Goal: Transaction & Acquisition: Purchase product/service

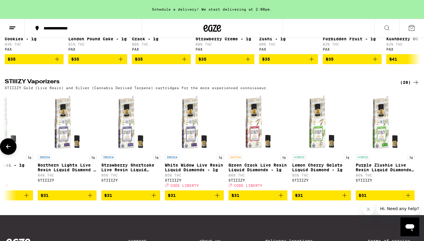
scroll to position [0, 1430]
click at [282, 199] on icon "Add to bag" at bounding box center [280, 195] width 7 height 7
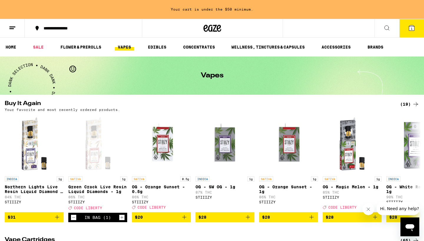
scroll to position [0, 0]
click at [270, 47] on link "WELLNESS, TINCTURES & CAPSULES" at bounding box center [267, 47] width 79 height 7
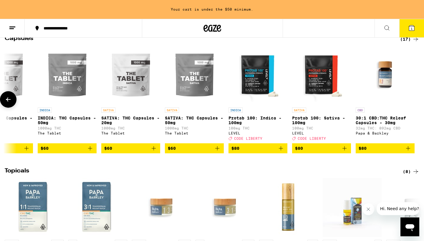
scroll to position [0, 667]
click at [281, 150] on icon "Add to bag" at bounding box center [281, 148] width 4 height 4
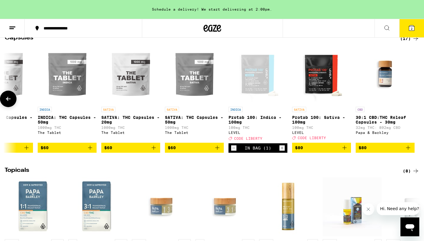
click at [346, 151] on icon "Add to bag" at bounding box center [344, 147] width 7 height 7
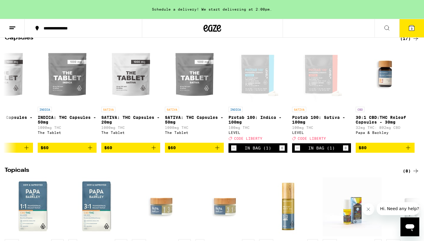
click at [410, 26] on icon at bounding box center [411, 27] width 5 height 5
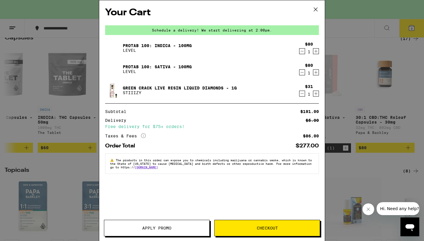
click at [144, 226] on span "Apply Promo" at bounding box center [156, 228] width 29 height 4
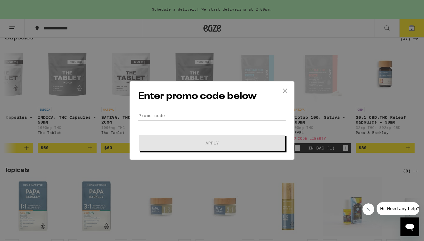
click at [143, 115] on input "Promo Code" at bounding box center [212, 115] width 148 height 9
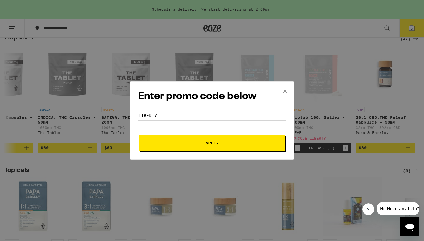
type input "LIBERTY"
click at [215, 142] on span "Apply" at bounding box center [211, 143] width 13 height 4
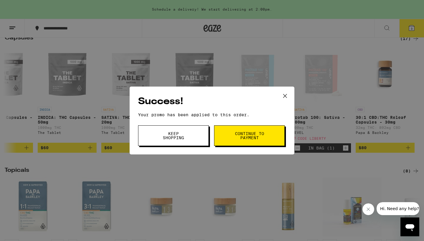
click at [258, 135] on span "Continue to payment" at bounding box center [249, 136] width 30 height 8
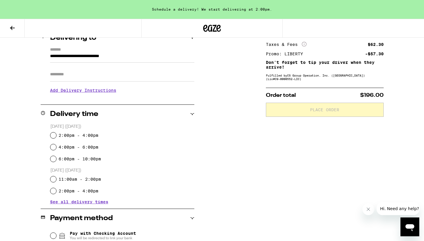
scroll to position [78, 0]
click at [54, 158] on input "6:00pm - 10:00pm" at bounding box center [53, 159] width 6 height 6
radio input "true"
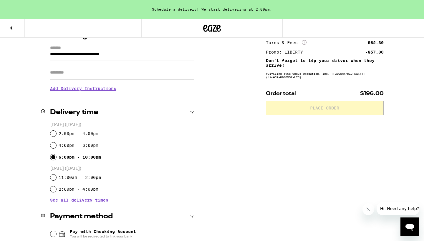
scroll to position [86, 0]
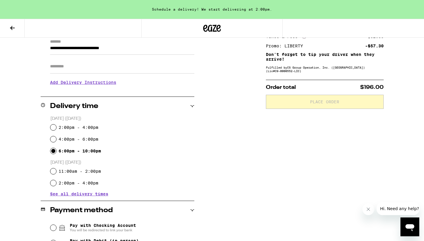
click at [101, 84] on h3 "Add Delivery Instructions" at bounding box center [122, 83] width 144 height 14
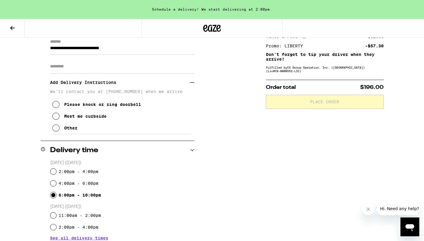
click at [56, 118] on icon at bounding box center [55, 116] width 7 height 7
click at [56, 106] on icon at bounding box center [55, 104] width 7 height 7
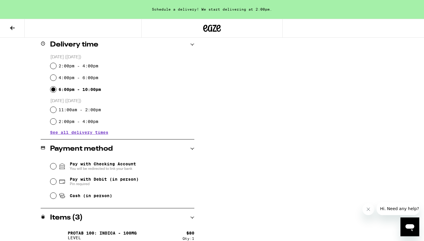
scroll to position [192, 0]
click at [54, 181] on input "Pay with Debit (in person) Pin required" at bounding box center [53, 181] width 6 height 6
radio input "true"
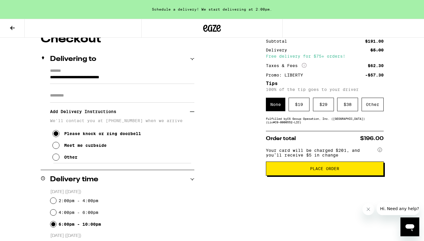
scroll to position [74, 0]
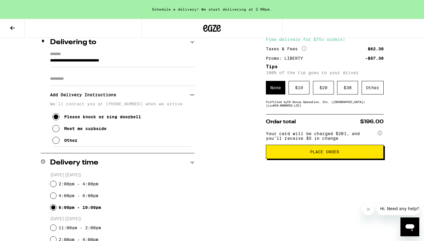
click at [325, 154] on span "Place Order" at bounding box center [324, 152] width 29 height 4
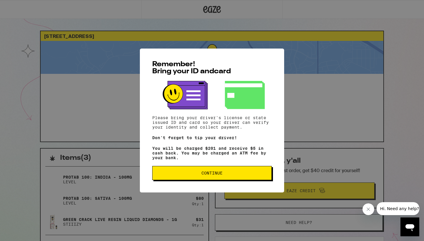
click at [205, 175] on span "Continue" at bounding box center [211, 173] width 21 height 4
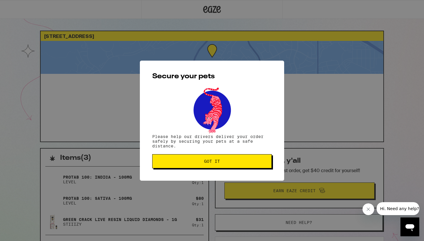
click at [212, 163] on span "Got it" at bounding box center [212, 161] width 16 height 4
